Goal: Find contact information: Find contact information

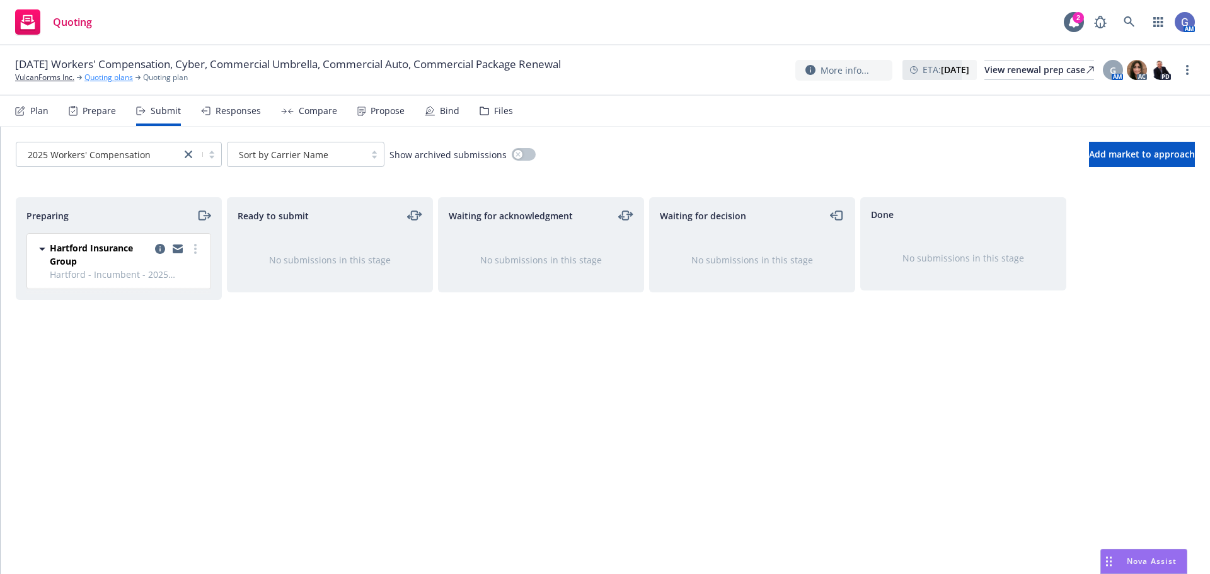
click at [88, 77] on link "Quoting plans" at bounding box center [108, 77] width 49 height 11
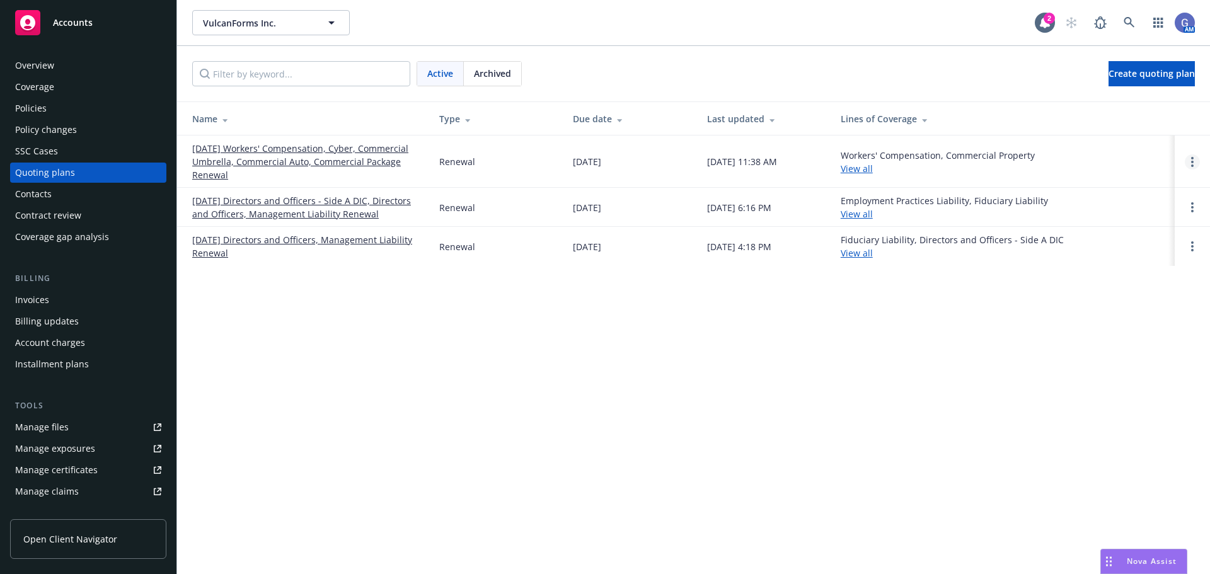
click at [1192, 163] on icon "Open options" at bounding box center [1192, 162] width 3 height 10
click at [337, 157] on link "[DATE] Workers' Compensation, Cyber, Commercial Umbrella, Commercial Auto, Comm…" at bounding box center [305, 162] width 227 height 40
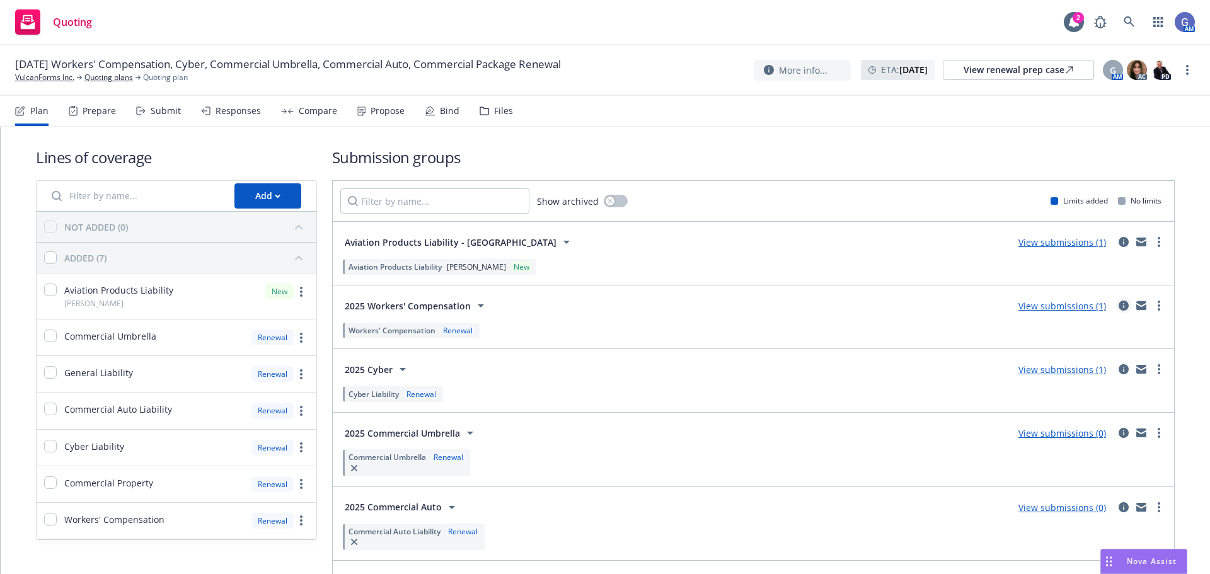
click at [1119, 307] on icon "circleInformation" at bounding box center [1124, 306] width 10 height 10
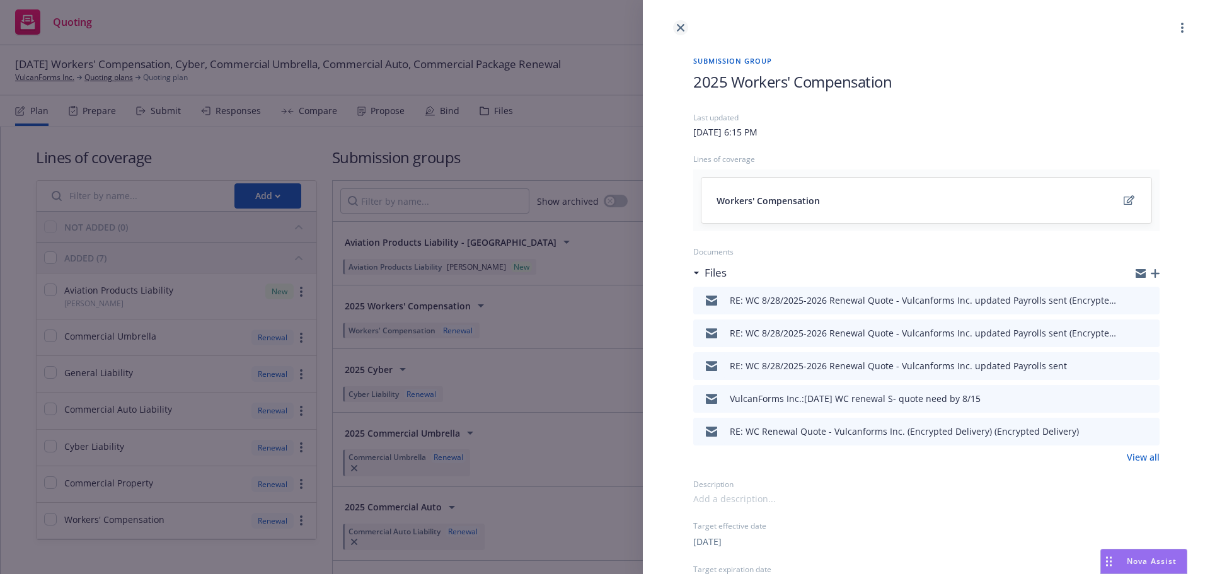
click at [679, 28] on icon "close" at bounding box center [681, 28] width 8 height 8
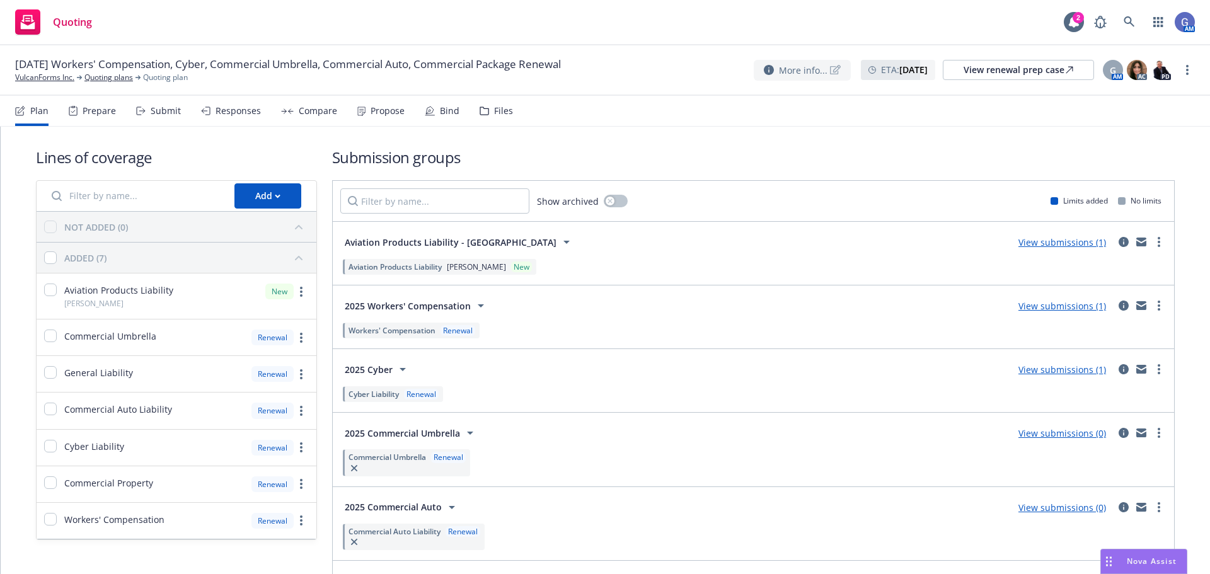
click at [764, 71] on icon at bounding box center [769, 70] width 10 height 10
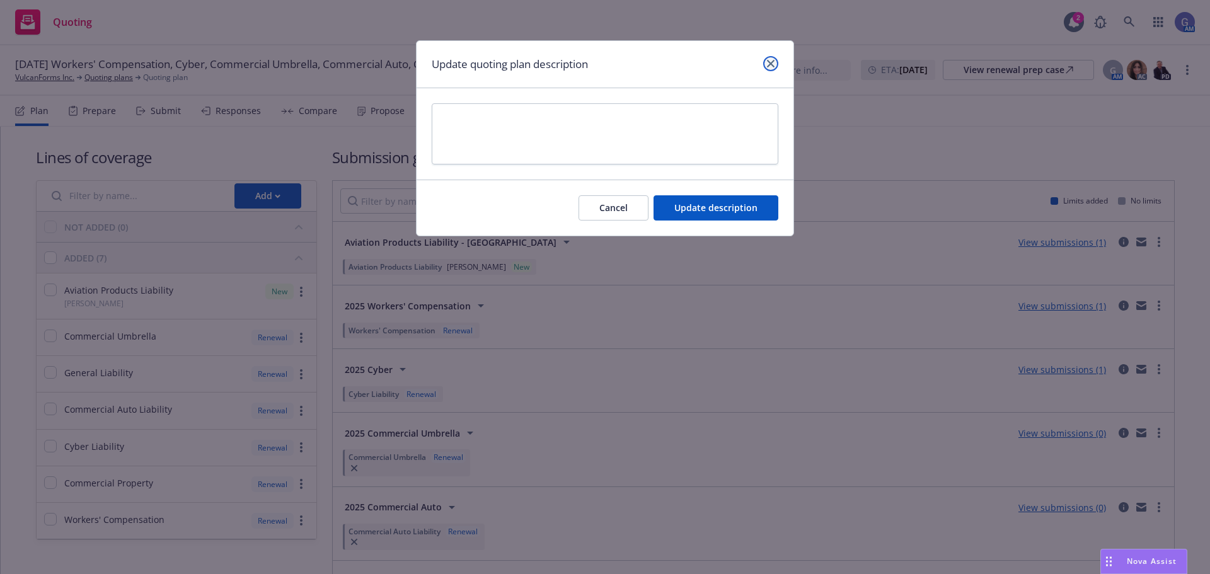
click at [775, 59] on link "close" at bounding box center [770, 63] width 15 height 15
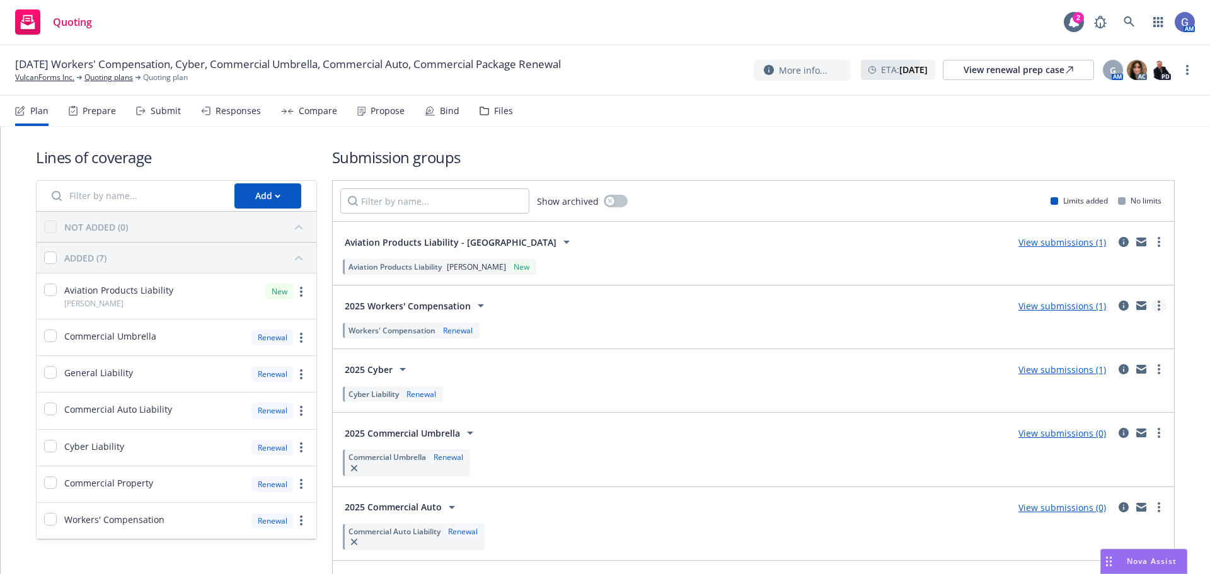
click at [1153, 306] on link "more" at bounding box center [1158, 305] width 15 height 15
click at [1045, 302] on link "View submissions (1)" at bounding box center [1062, 306] width 88 height 12
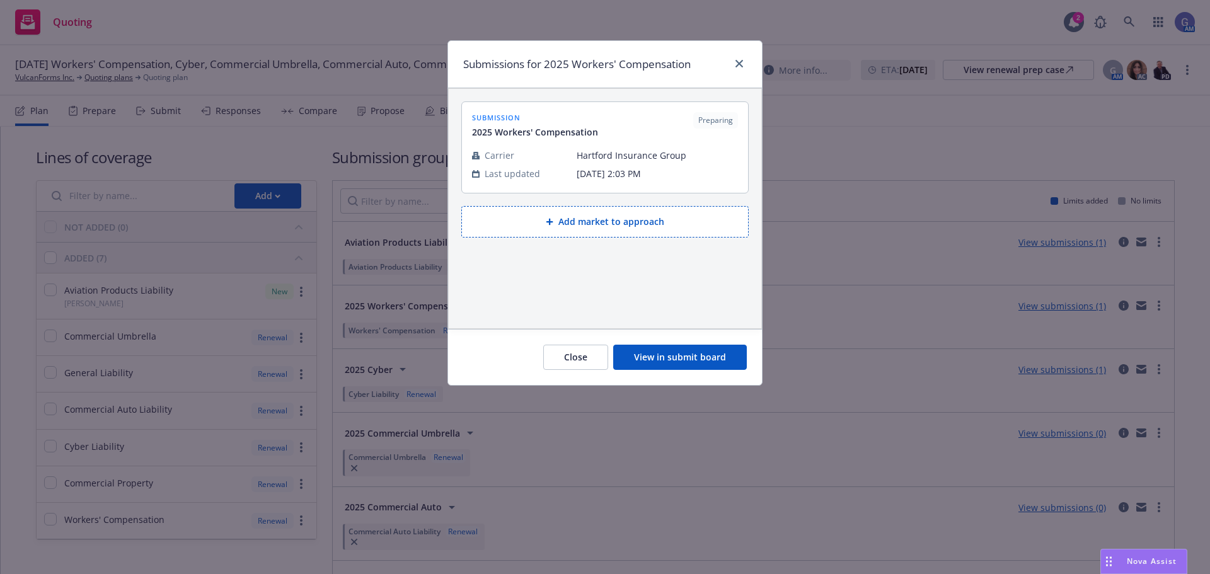
click at [688, 360] on button "View in submit board" at bounding box center [680, 357] width 134 height 25
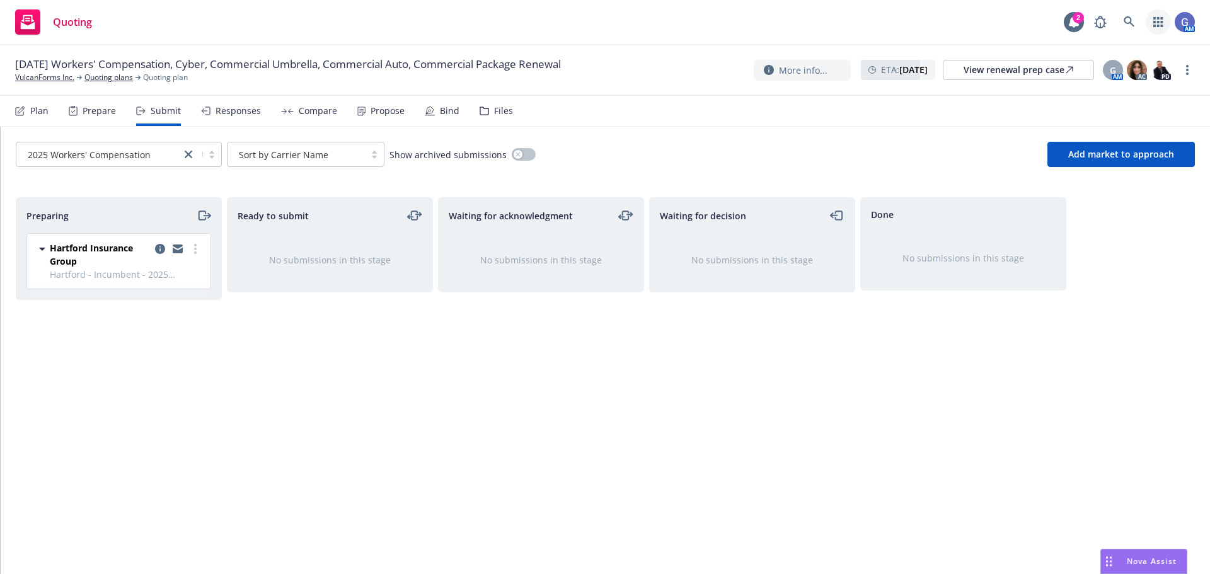
click at [1156, 20] on icon "button" at bounding box center [1158, 22] width 10 height 10
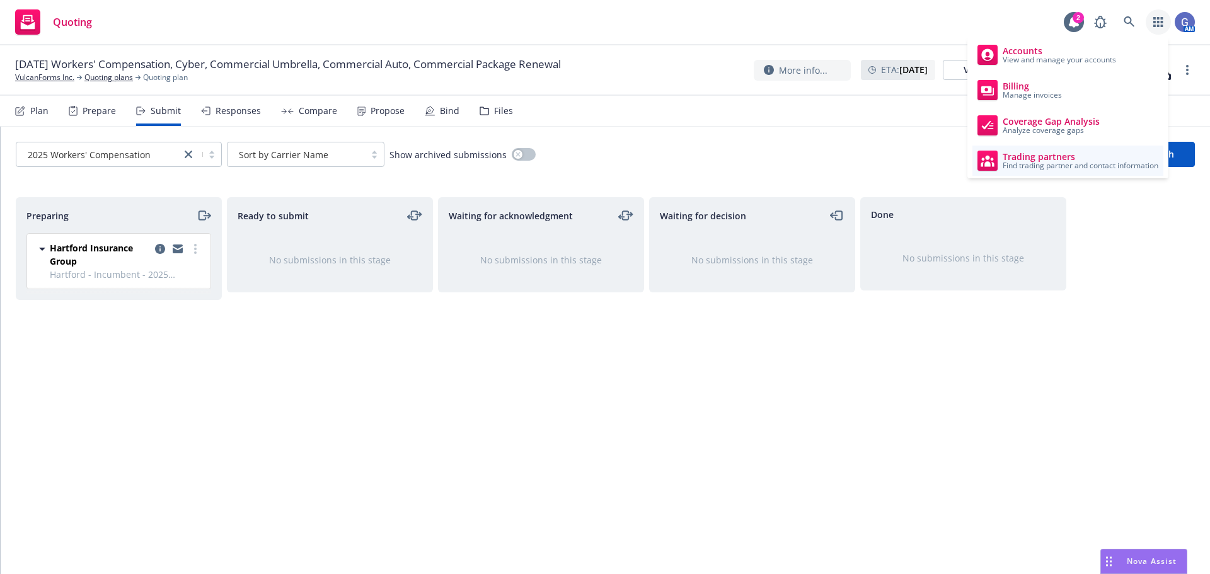
click at [1025, 164] on span "Find trading partner and contact information" at bounding box center [1081, 166] width 156 height 8
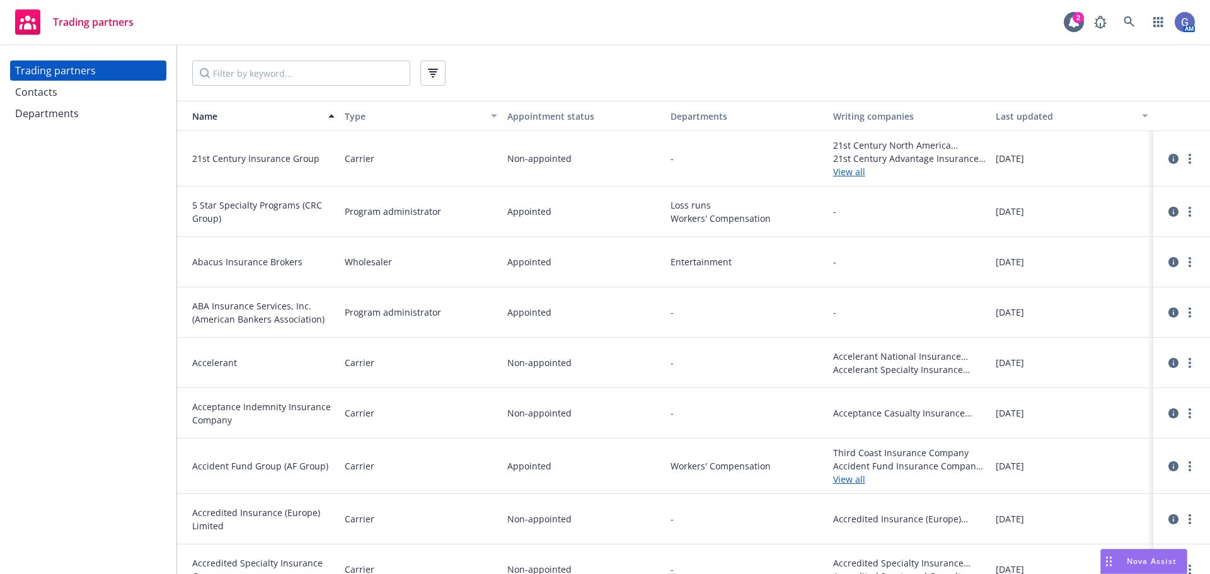
click at [60, 96] on div "Contacts" at bounding box center [88, 92] width 146 height 20
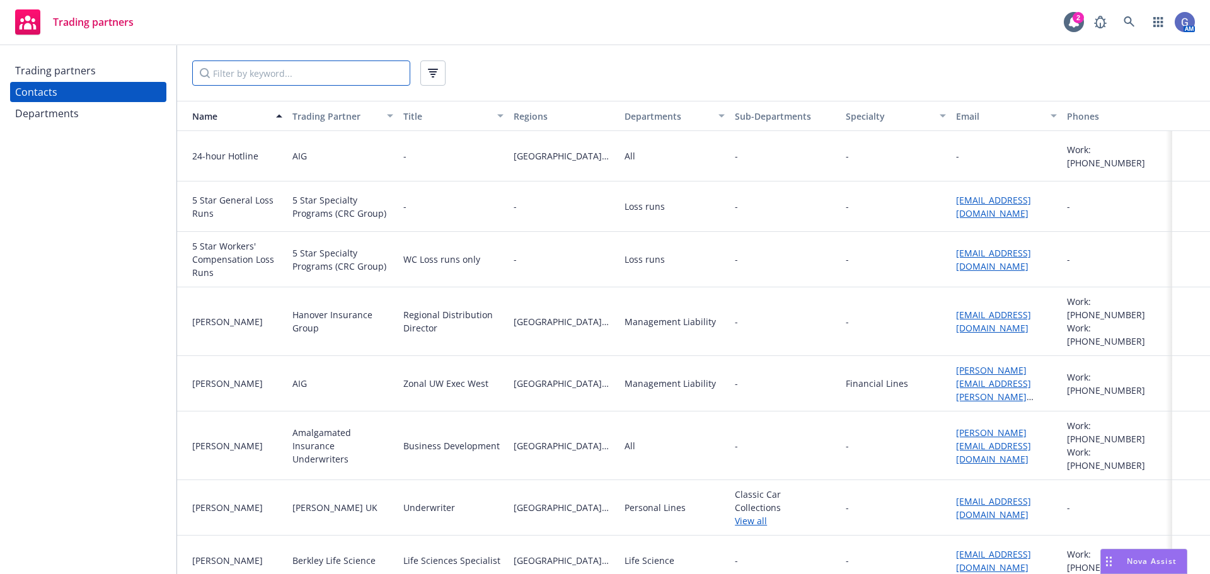
click at [205, 67] on input "Filter by keyword..." at bounding box center [301, 72] width 218 height 25
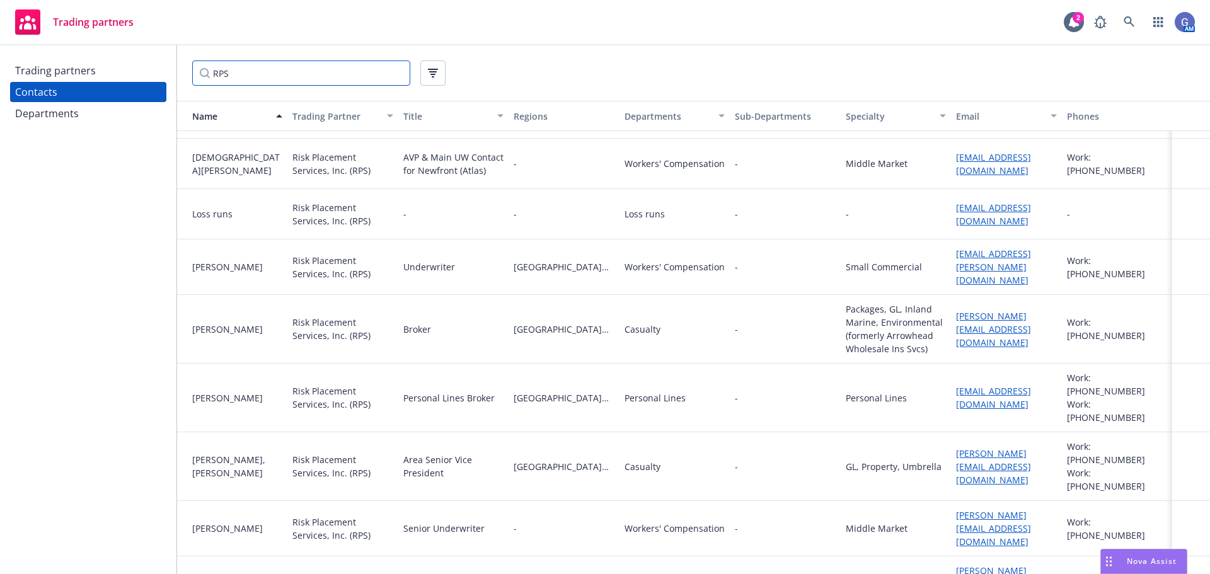
scroll to position [363, 0]
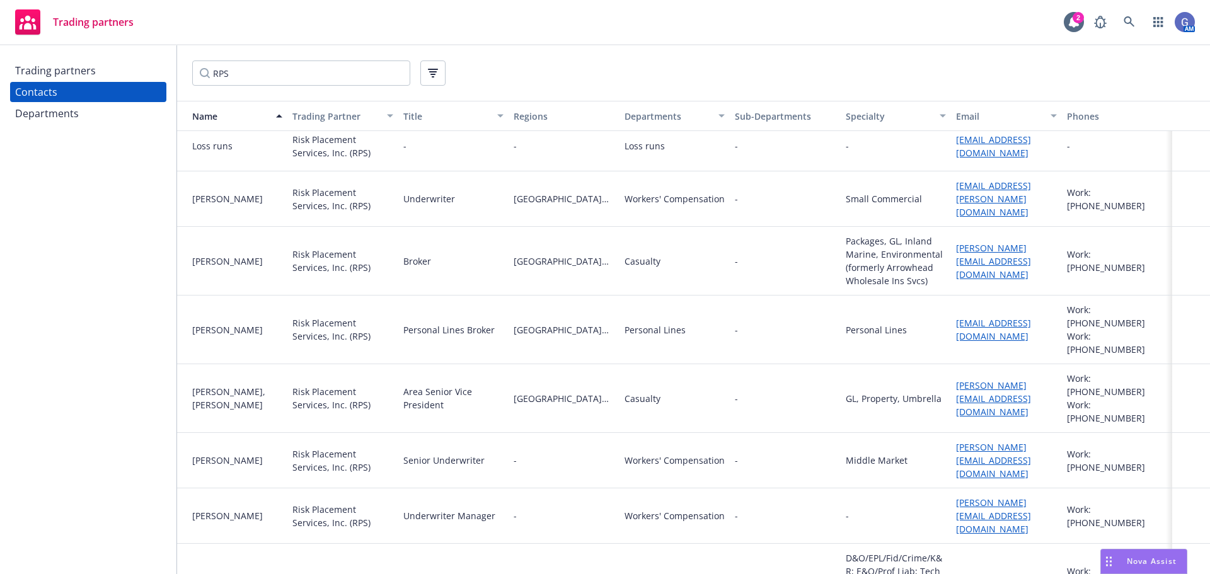
click at [294, 71] on input "RPS" at bounding box center [301, 72] width 218 height 25
type input "R"
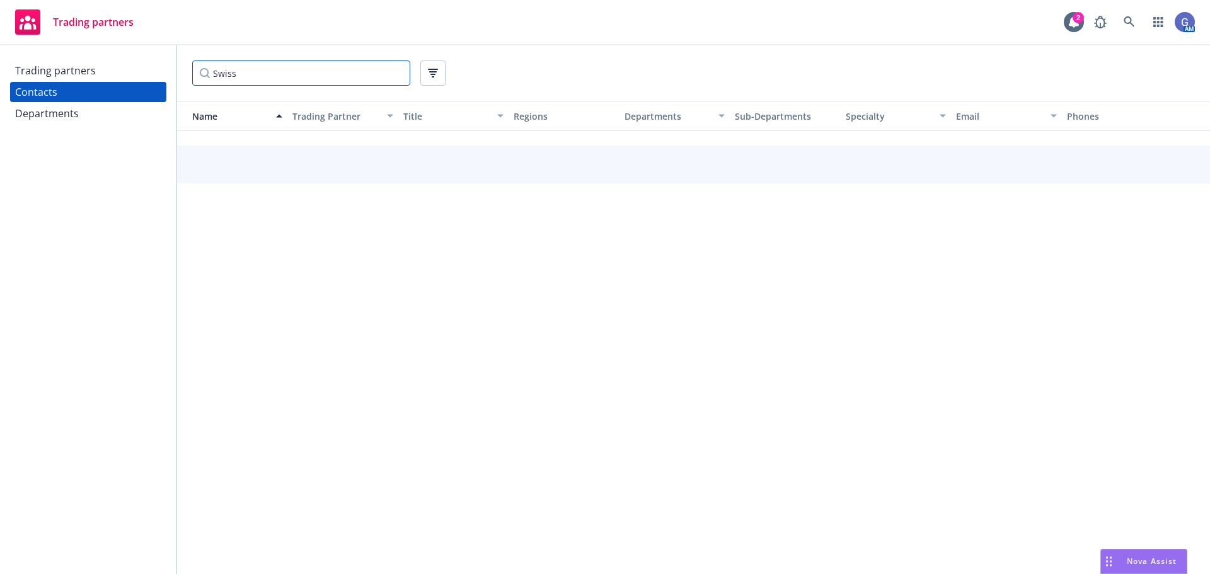
scroll to position [0, 0]
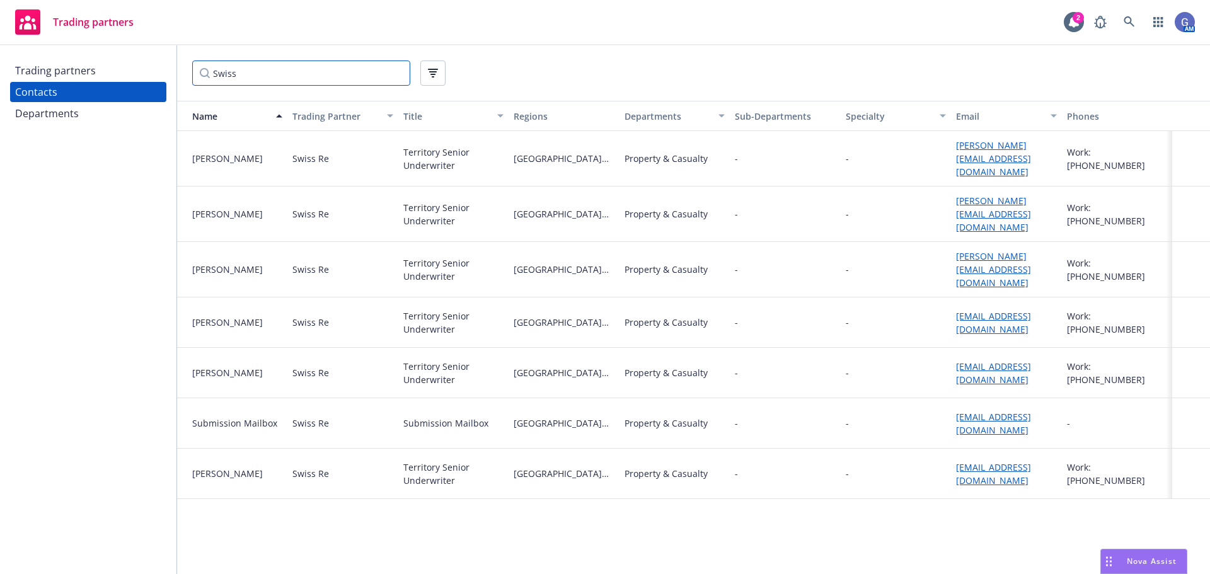
type input "Swiss"
